Goal: Find contact information: Find contact information

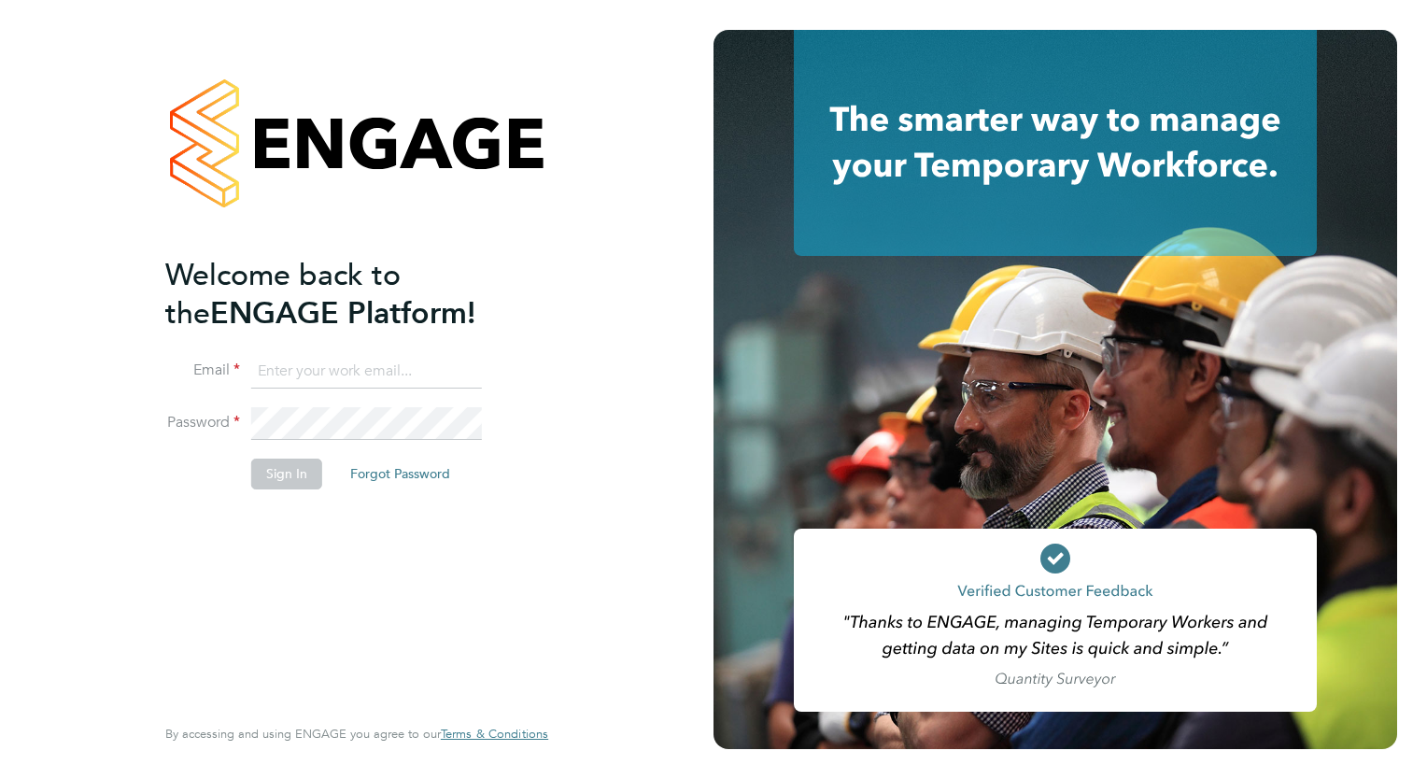
type input "[EMAIL_ADDRESS][DOMAIN_NAME]"
click at [290, 472] on button "Sign In" at bounding box center [286, 473] width 71 height 30
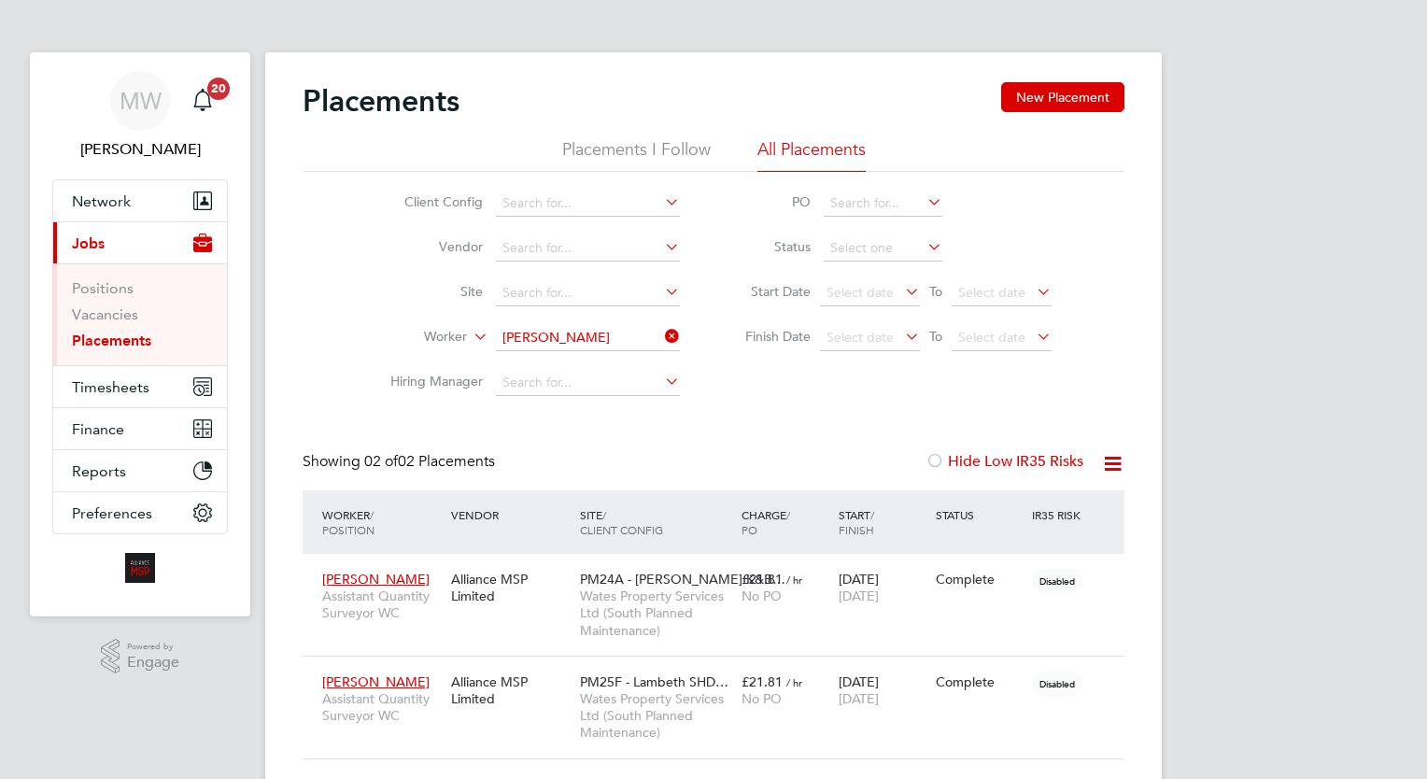
scroll to position [88, 162]
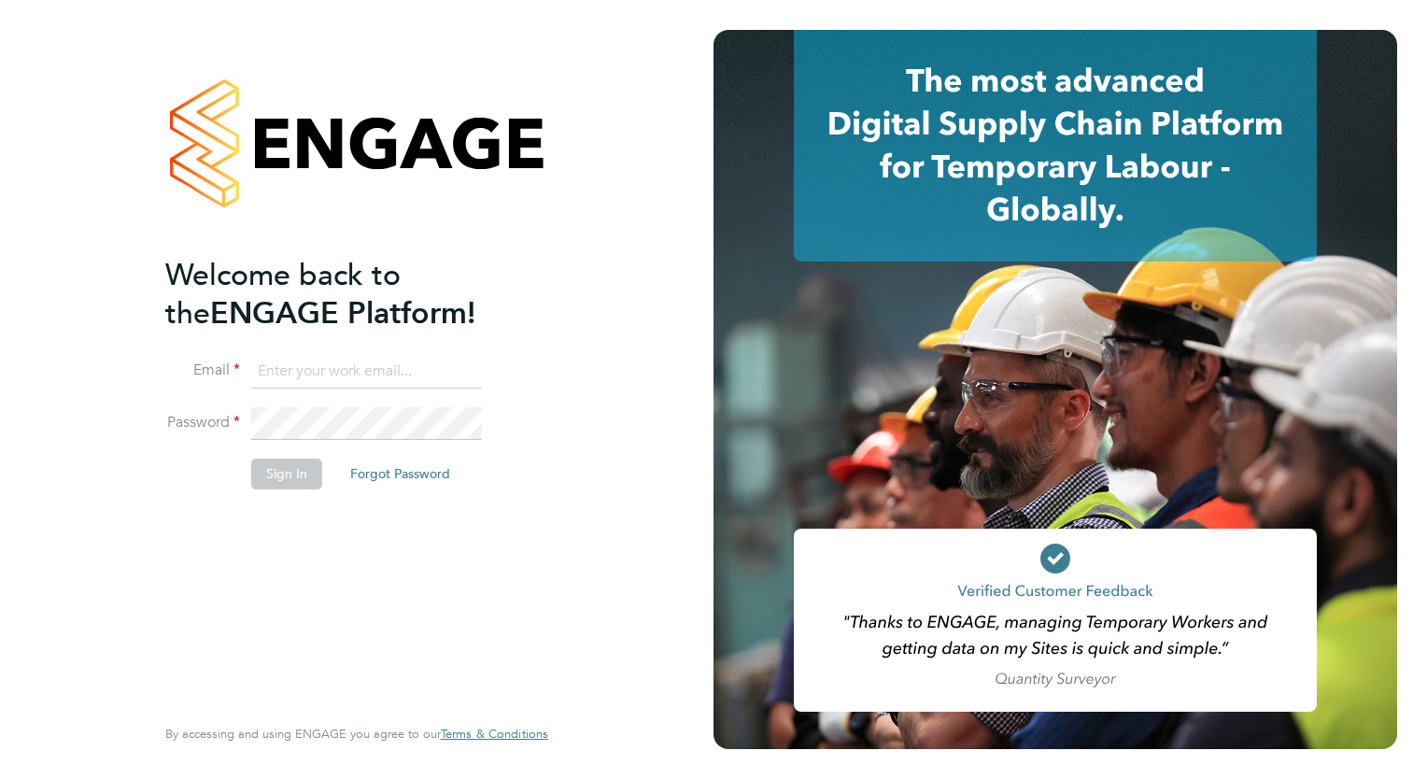
type input "wates@alliance-msp.co.uk"
click at [292, 465] on button "Sign In" at bounding box center [286, 473] width 71 height 30
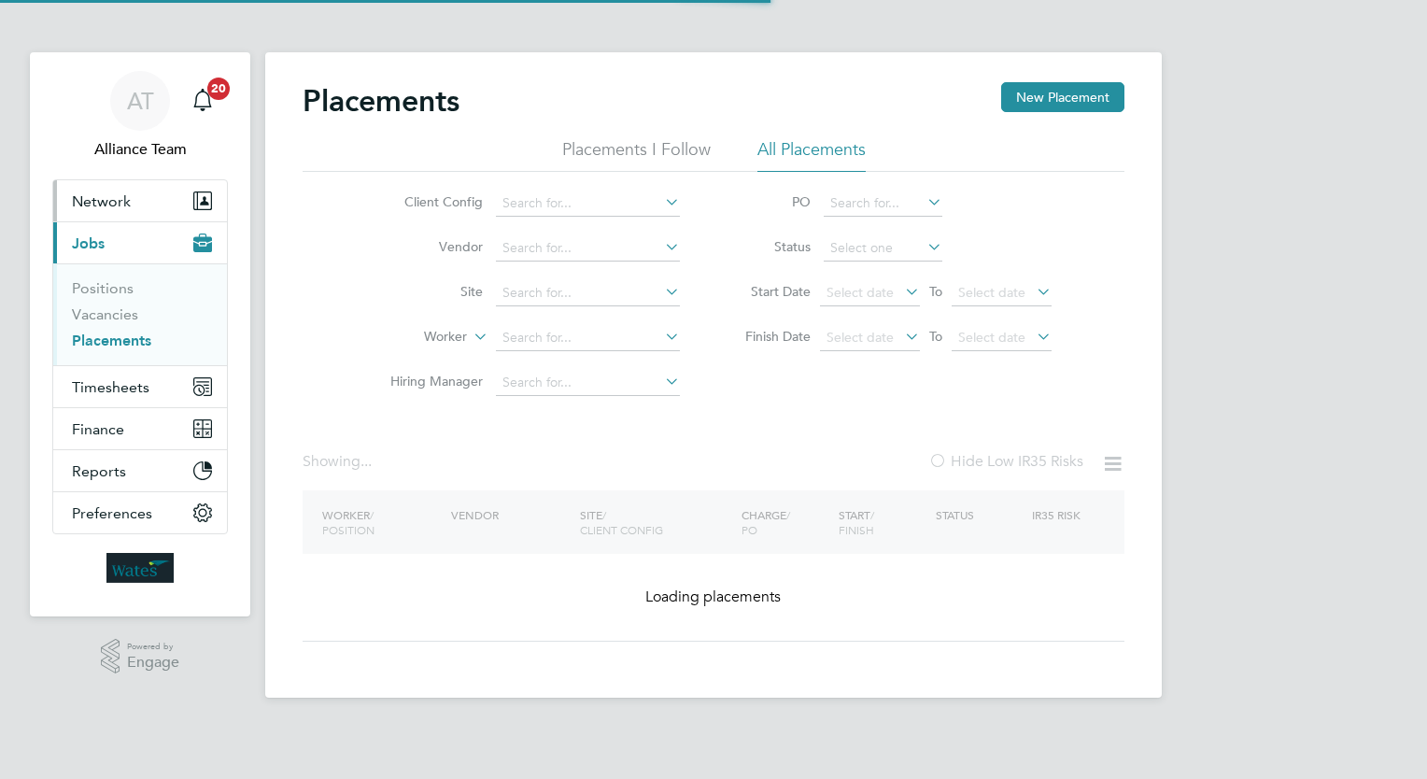
click at [135, 204] on button "Network" at bounding box center [140, 200] width 174 height 41
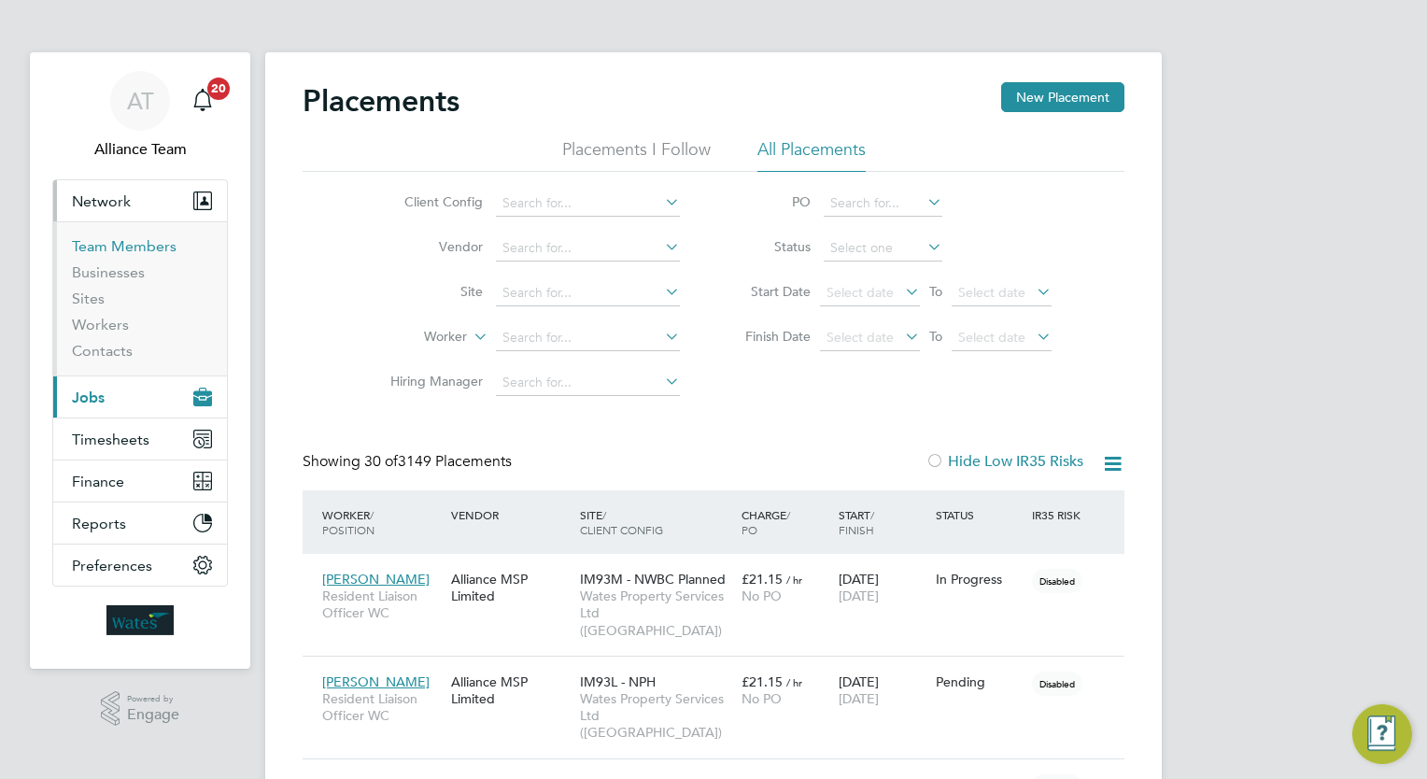
click at [134, 248] on link "Team Members" at bounding box center [124, 246] width 105 height 18
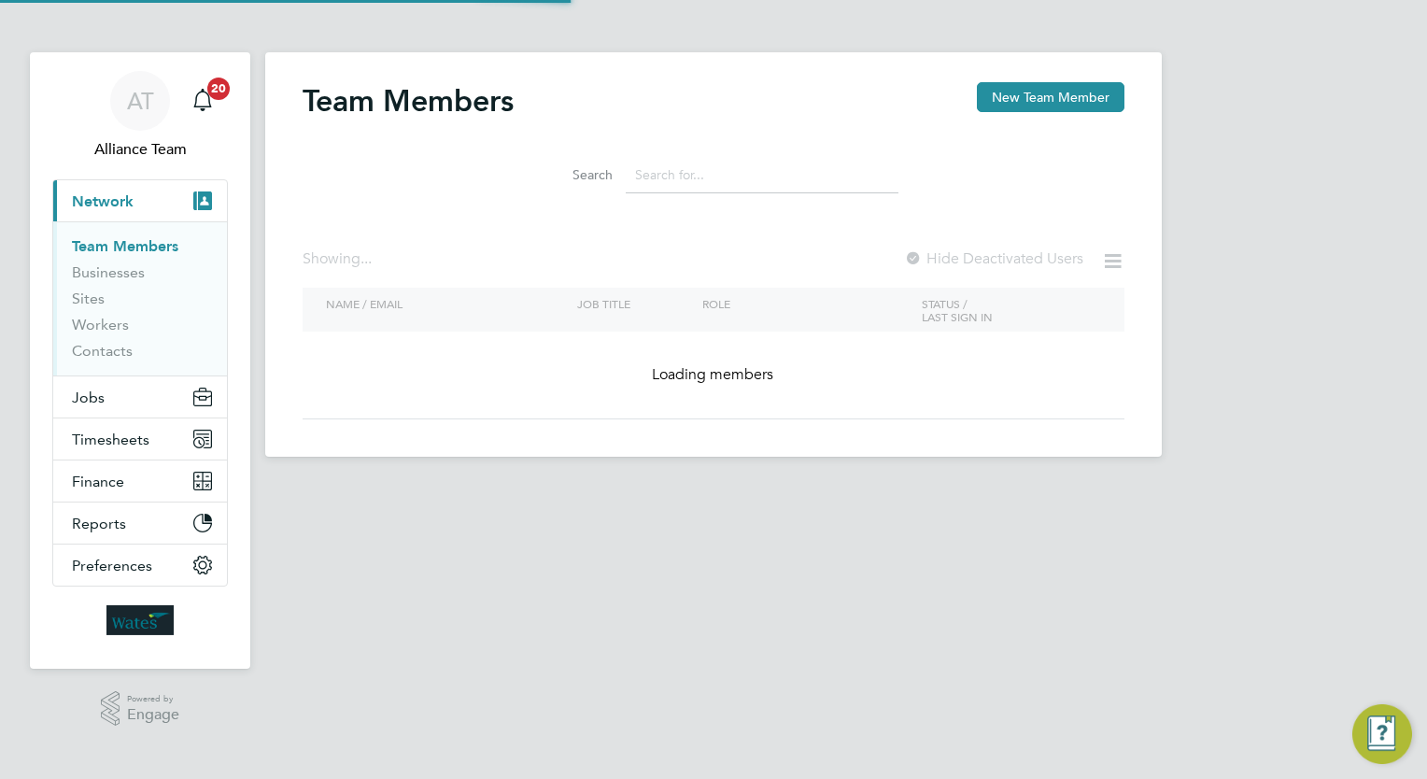
click at [697, 176] on input at bounding box center [762, 175] width 273 height 36
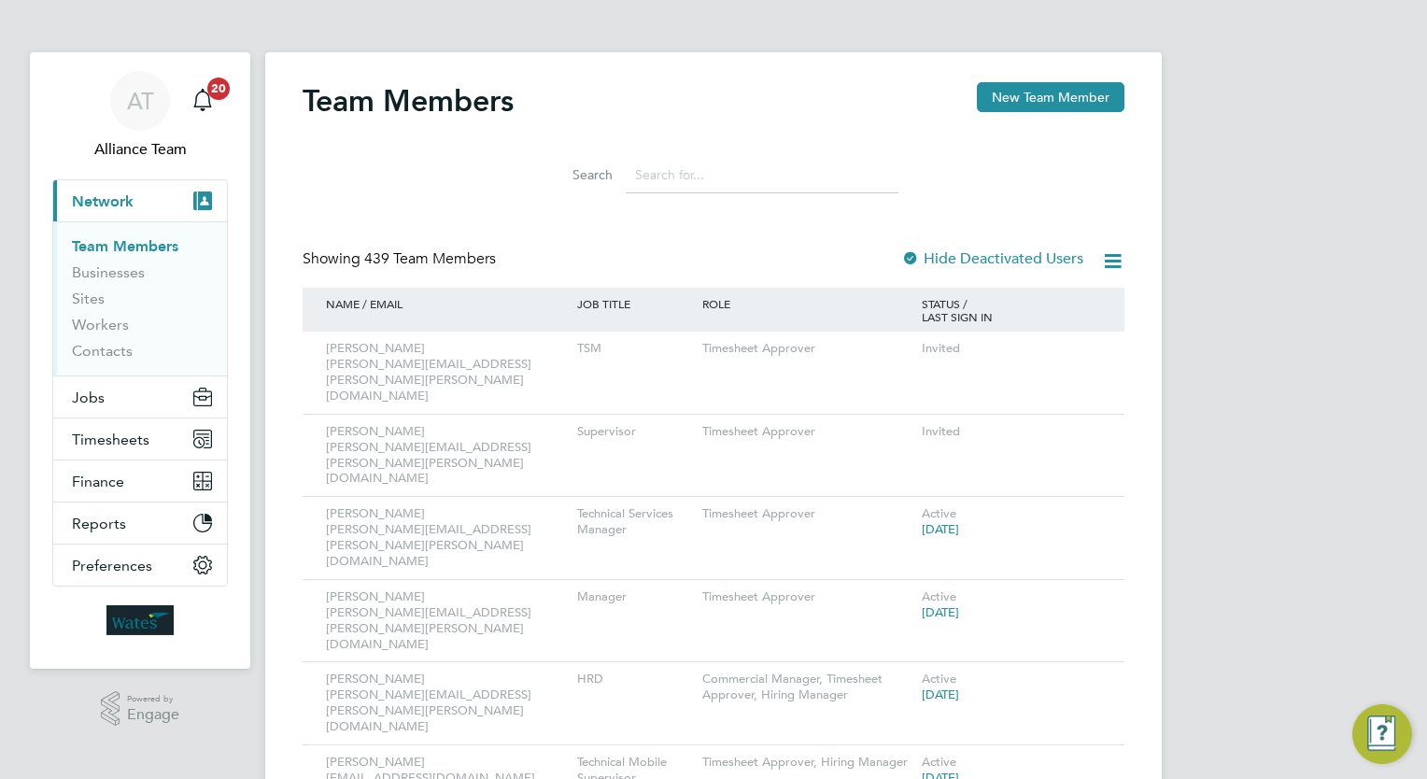
click at [743, 161] on input at bounding box center [762, 175] width 273 height 36
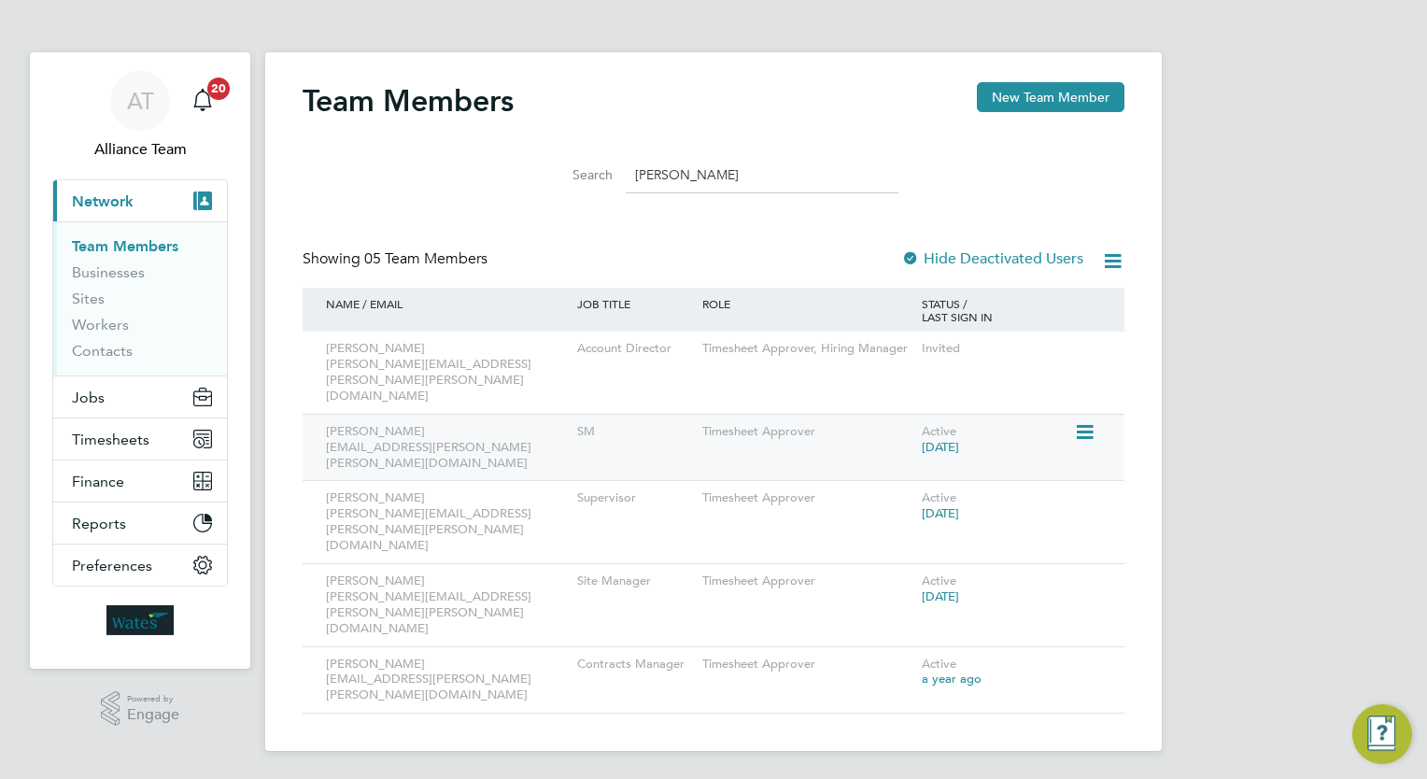
type input "[PERSON_NAME]"
drag, startPoint x: 473, startPoint y: 413, endPoint x: 329, endPoint y: 410, distance: 144.7
click at [329, 415] on div "[PERSON_NAME] [PERSON_NAME][EMAIL_ADDRESS][PERSON_NAME][PERSON_NAME][DOMAIN_NAM…" at bounding box center [446, 448] width 251 height 66
copy div "[EMAIL_ADDRESS][PERSON_NAME][PERSON_NAME][DOMAIN_NAME]"
click at [665, 661] on html "AT Alliance Team Notifications 20 Applications: Current page: Network Team Memb…" at bounding box center [713, 390] width 1427 height 781
